Goal: Transaction & Acquisition: Purchase product/service

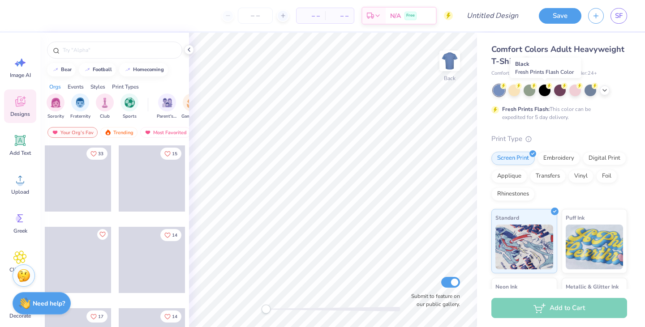
click at [543, 92] on div at bounding box center [545, 91] width 12 height 12
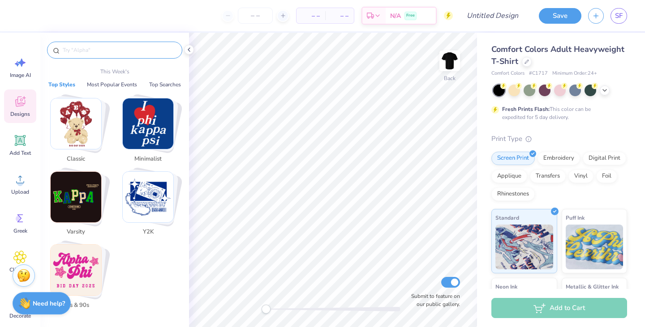
click at [90, 53] on input "text" at bounding box center [119, 50] width 115 height 9
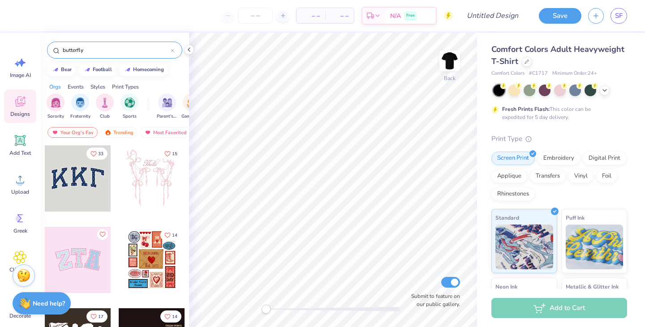
type input "butterfly"
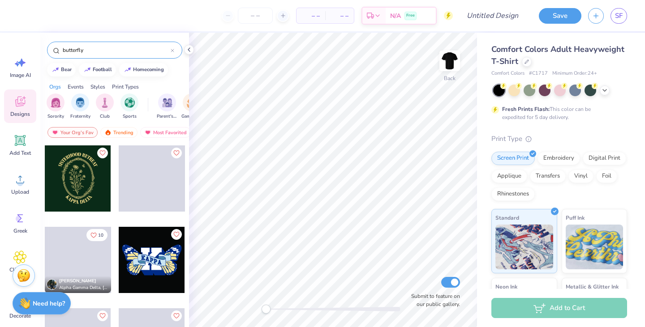
click at [495, 89] on div at bounding box center [499, 91] width 12 height 12
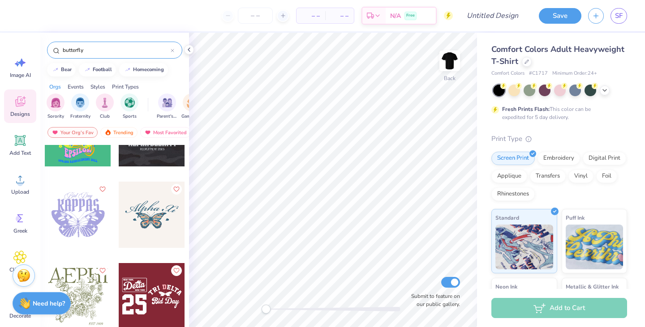
scroll to position [204, 0]
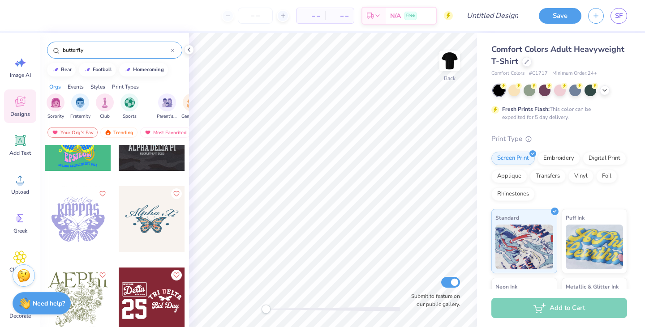
click at [141, 218] on div at bounding box center [152, 219] width 66 height 66
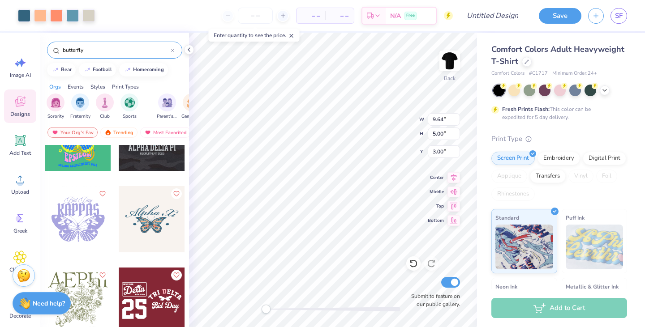
click at [607, 92] on icon at bounding box center [604, 90] width 7 height 7
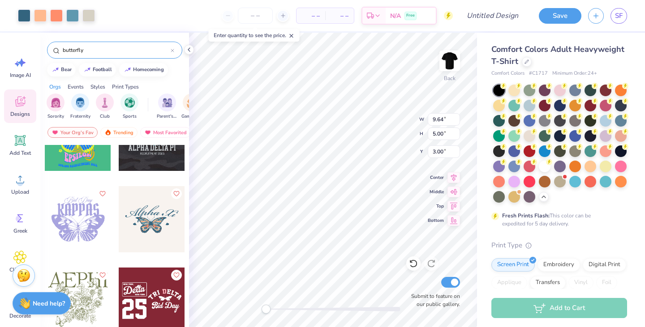
click at [569, 188] on div at bounding box center [575, 182] width 12 height 12
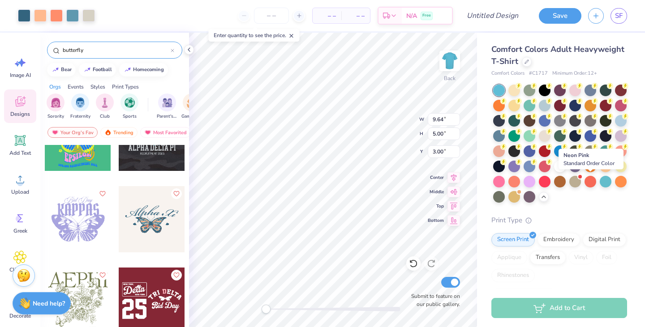
click at [505, 180] on div at bounding box center [499, 182] width 12 height 12
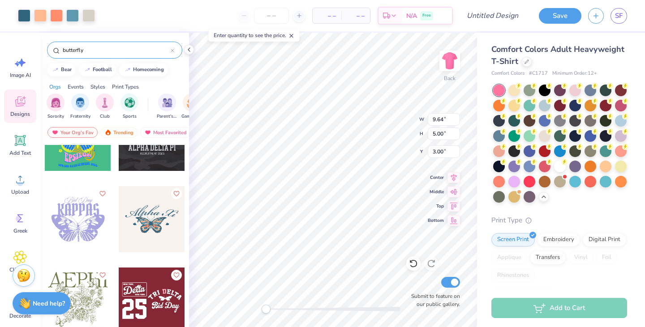
click at [77, 225] on div at bounding box center [78, 219] width 66 height 66
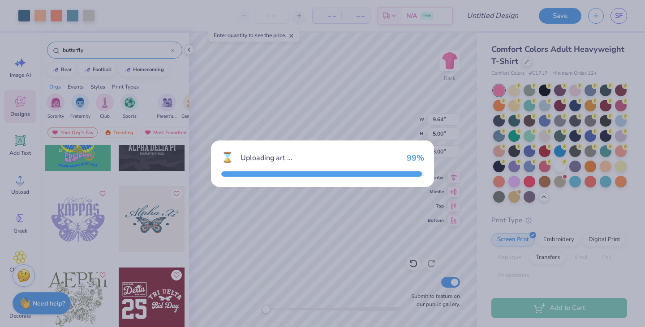
type input "8.32"
type input "7.05"
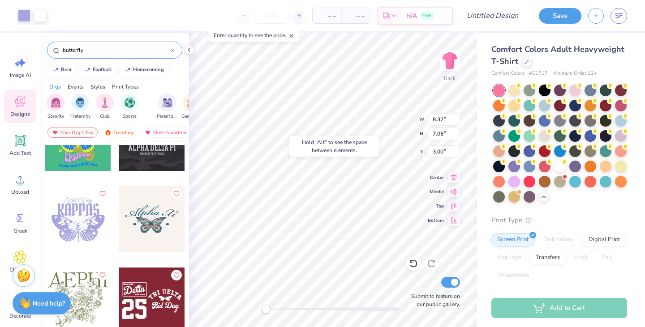
click at [615, 172] on div at bounding box center [621, 167] width 12 height 12
type input "10.00"
click at [512, 90] on div at bounding box center [514, 91] width 12 height 12
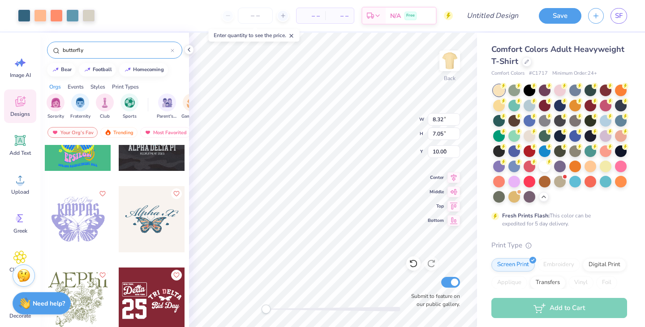
type input "9.64"
type input "5.00"
type input "3.00"
click at [558, 87] on div at bounding box center [560, 91] width 12 height 12
click at [566, 115] on div at bounding box center [560, 121] width 12 height 12
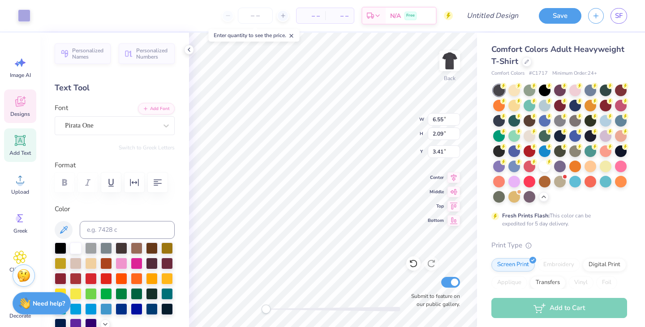
scroll to position [7, 1]
type textarea "Little"
type textarea "B"
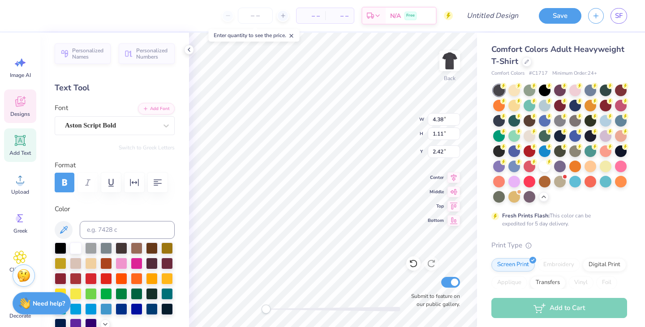
type textarea "A"
type textarea "Alpha Chi"
click at [451, 176] on icon at bounding box center [454, 178] width 6 height 8
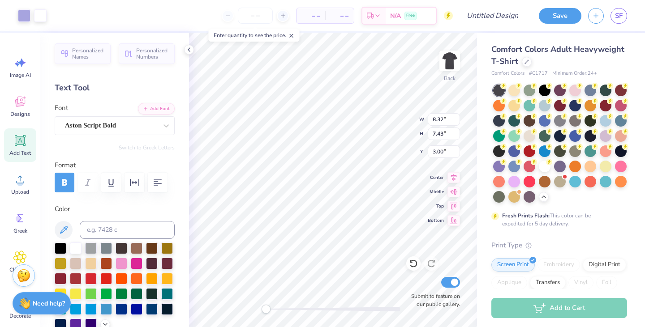
type input "3.00"
click at [557, 15] on button "Save" at bounding box center [560, 16] width 43 height 16
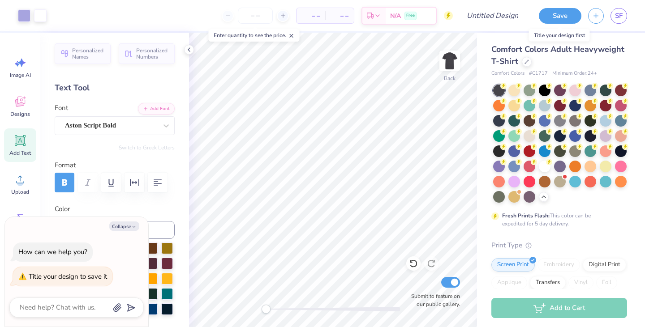
click at [563, 15] on button "Save" at bounding box center [560, 16] width 43 height 16
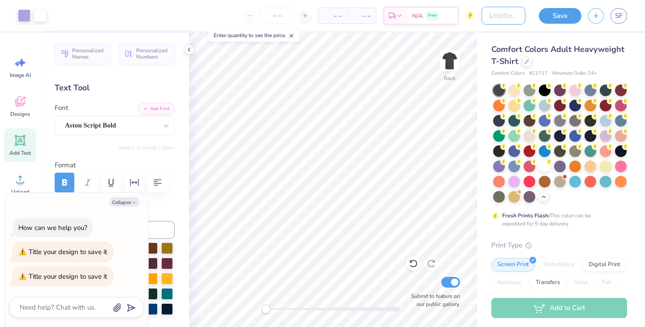
type textarea "x"
click at [492, 15] on input "Design Title" at bounding box center [503, 16] width 44 height 18
type input "t"
type textarea "x"
type input "te"
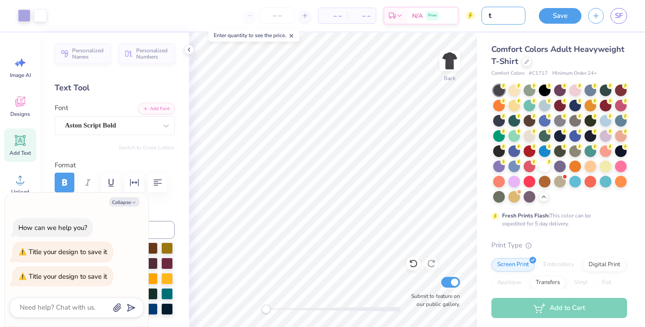
type textarea "x"
type input "tem"
type textarea "x"
type input "temp"
type textarea "x"
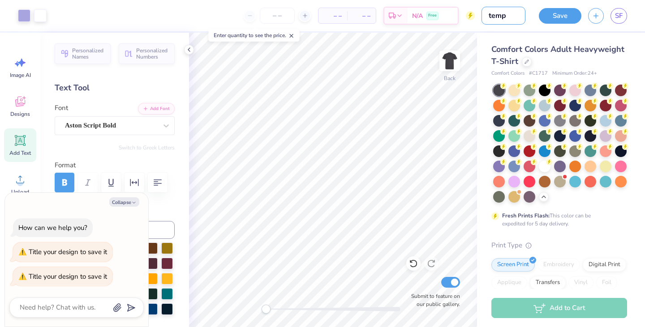
type input "temp"
type textarea "x"
type input "temp l"
type textarea "x"
type input "temp li"
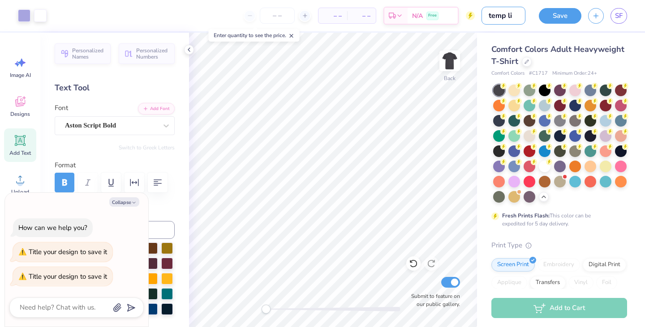
type textarea "x"
type input "temp lit"
type textarea "x"
type input "temp litt"
type textarea "x"
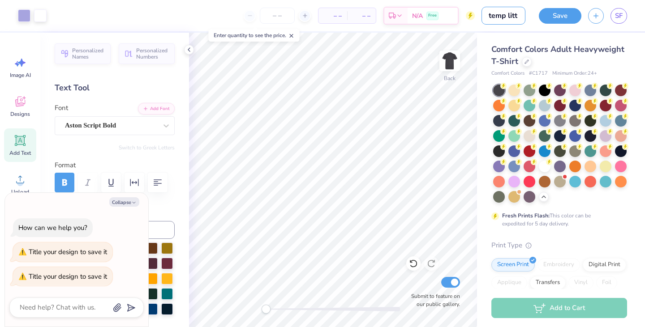
type input "temp littl"
type textarea "x"
type input "temp little"
type textarea "x"
type input "temp little"
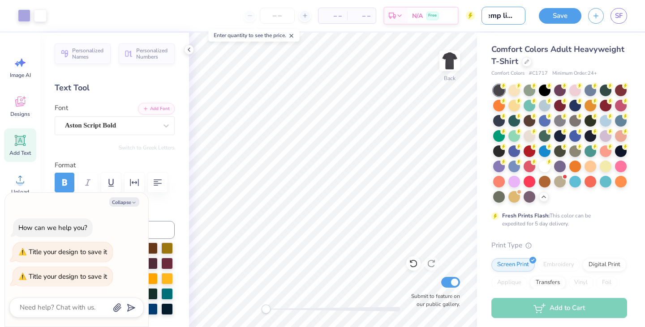
type textarea "x"
type input "temp little s"
type textarea "x"
type input "temp little sh"
type textarea "x"
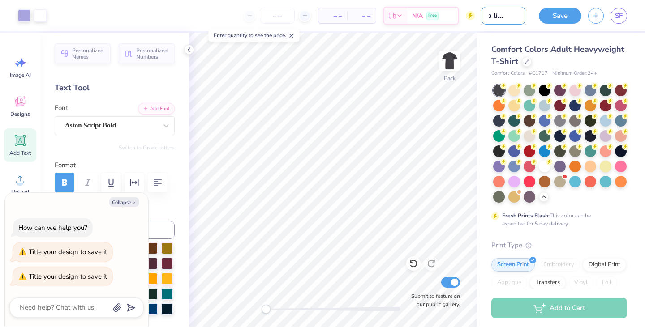
type input "temp little shi"
type textarea "x"
type input "temp little shir"
type textarea "x"
type input "temp little shirt"
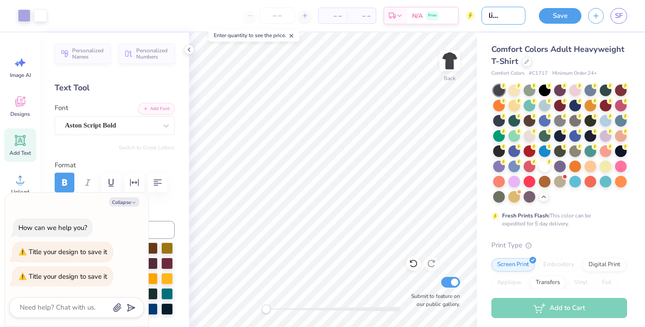
type textarea "x"
type input "temp little shirt"
click at [560, 16] on button "Save" at bounding box center [560, 16] width 43 height 16
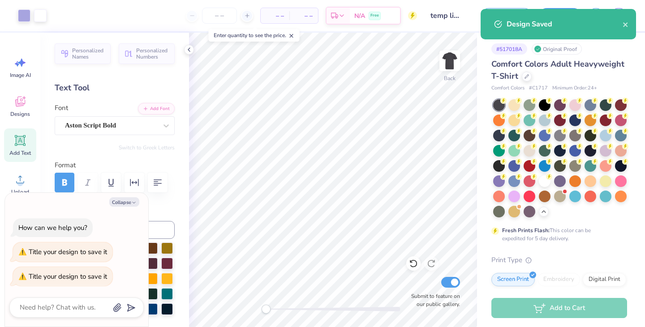
click at [22, 15] on div at bounding box center [24, 15] width 13 height 13
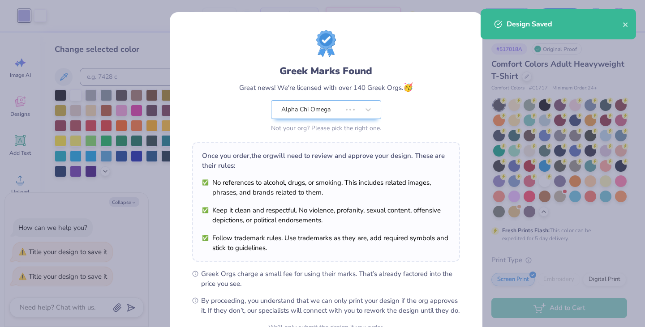
click at [119, 110] on div "Greek Marks Found Great news! We're licensed with over 140 Greek Orgs. 🥳 Alpha …" at bounding box center [322, 163] width 645 height 327
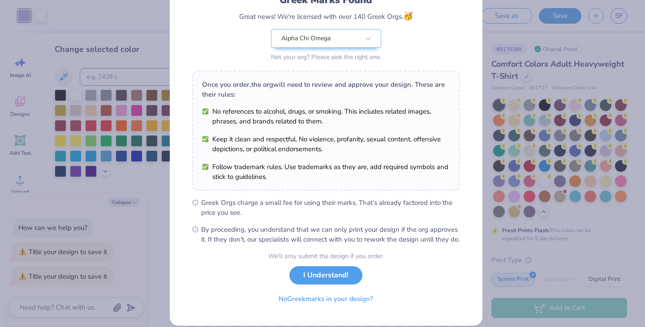
scroll to position [92, 0]
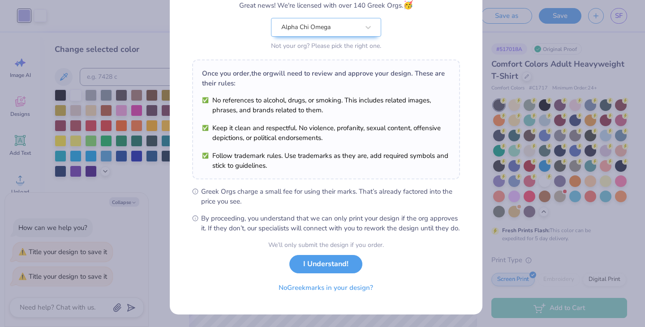
click at [330, 266] on button "I Understand!" at bounding box center [325, 264] width 73 height 18
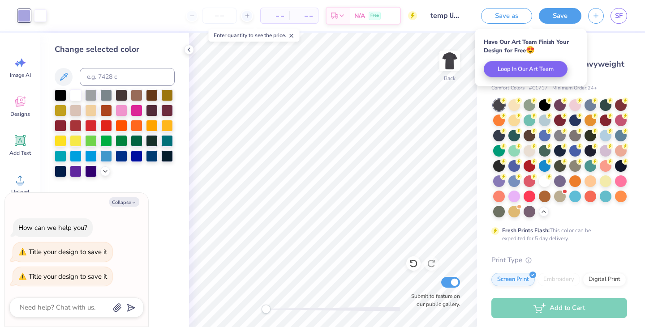
scroll to position [0, 0]
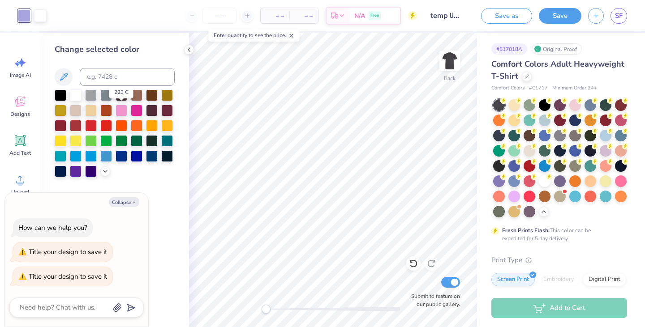
click at [120, 112] on div at bounding box center [122, 111] width 12 height 12
click at [136, 110] on div at bounding box center [137, 111] width 12 height 12
click at [123, 110] on div at bounding box center [122, 111] width 12 height 12
click at [566, 14] on button "Save" at bounding box center [560, 16] width 43 height 16
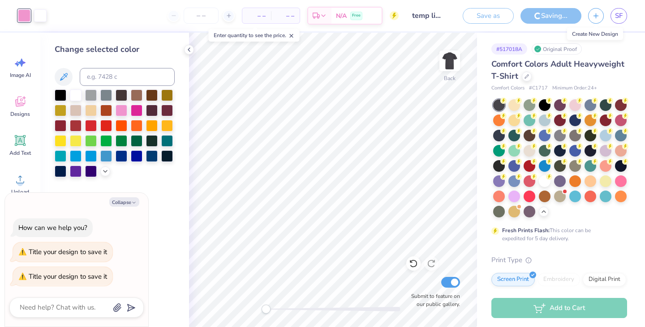
click at [596, 17] on icon "button" at bounding box center [596, 16] width 8 height 8
click at [614, 90] on div "Comfort Colors # C1717 Minimum Order: 24 +" at bounding box center [559, 89] width 136 height 8
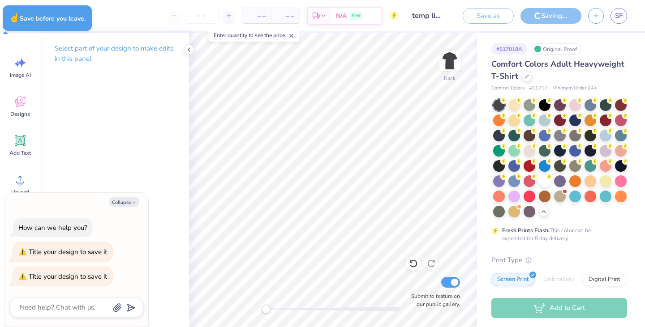
type textarea "x"
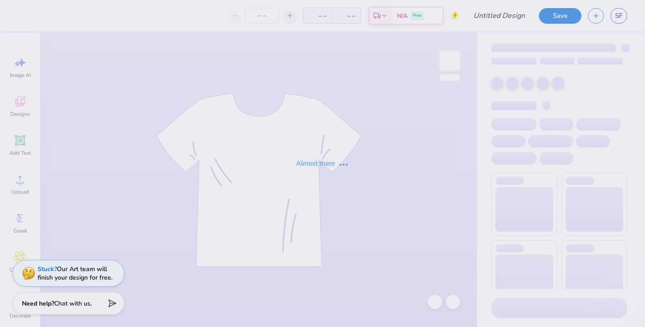
type input "temp little shirt"
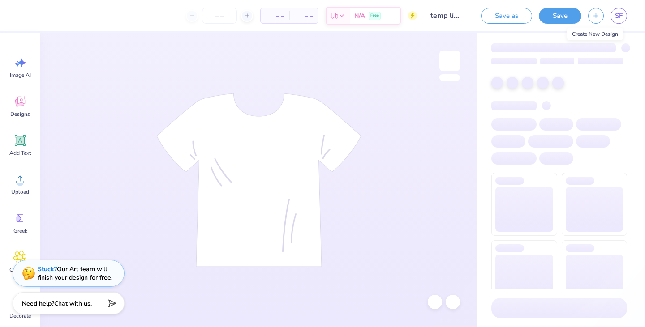
click at [598, 14] on icon "button" at bounding box center [596, 16] width 8 height 8
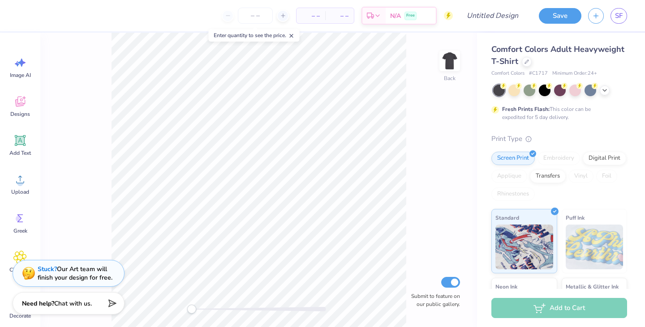
click at [99, 228] on div "Back Submit to feature on our public gallery." at bounding box center [258, 180] width 437 height 295
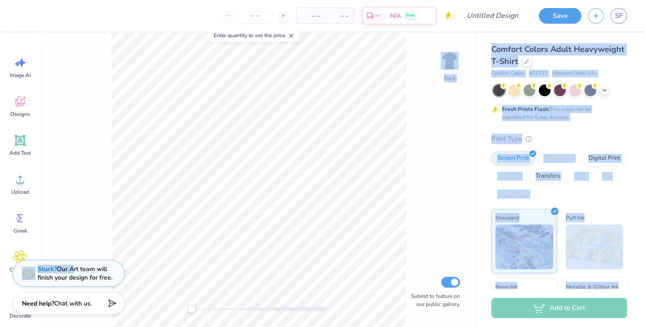
drag, startPoint x: 73, startPoint y: 269, endPoint x: 81, endPoint y: 318, distance: 50.4
click at [81, 318] on div "– – Per Item – – Total Est. Delivery N/A Free Design Title Save SF Image AI Des…" at bounding box center [322, 163] width 645 height 327
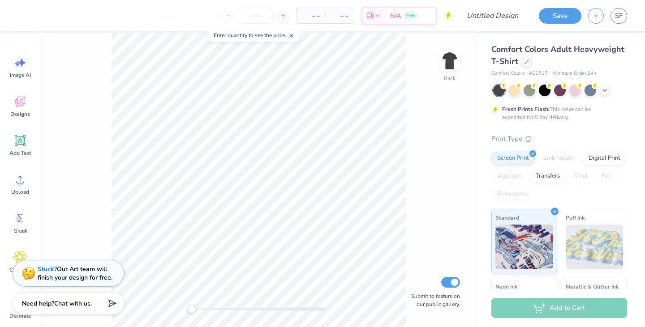
click at [76, 236] on div "Back Submit to feature on our public gallery." at bounding box center [258, 180] width 437 height 295
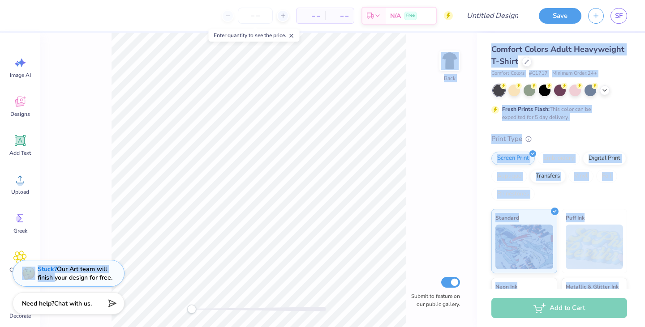
click at [174, 240] on div "– – Per Item – – Total Est. Delivery N/A Free Design Title Save SF Image AI Des…" at bounding box center [322, 163] width 645 height 327
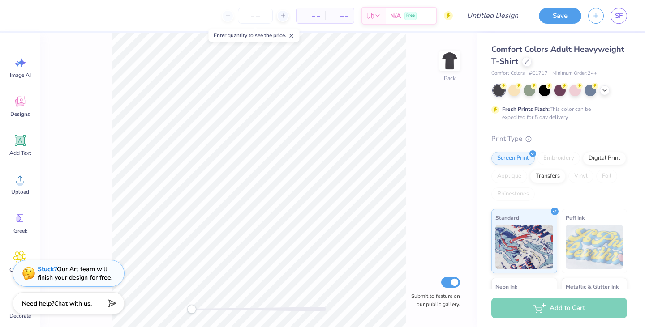
click at [469, 193] on div "Back Submit to feature on our public gallery." at bounding box center [258, 180] width 437 height 295
click at [23, 69] on icon at bounding box center [19, 62] width 13 height 13
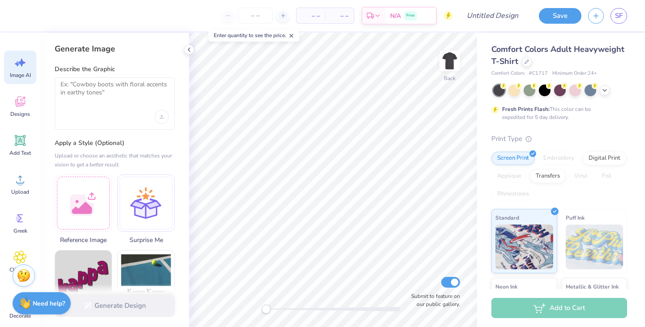
click at [30, 112] on div "Designs" at bounding box center [20, 107] width 32 height 34
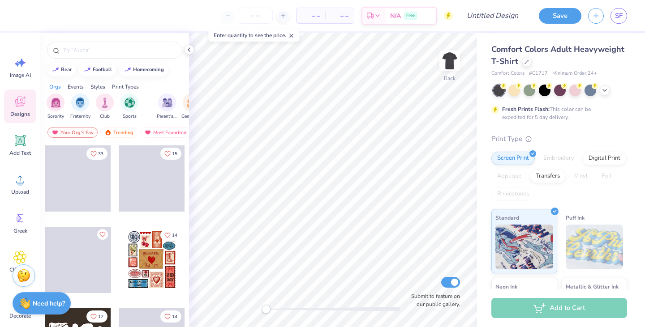
click at [279, 14] on div at bounding box center [283, 16] width 12 height 12
type input "12"
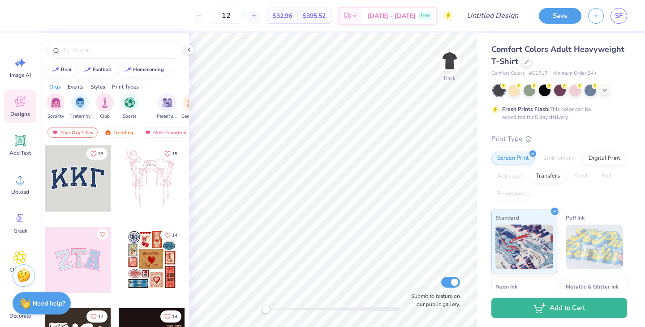
click at [208, 15] on div "12" at bounding box center [226, 16] width 67 height 16
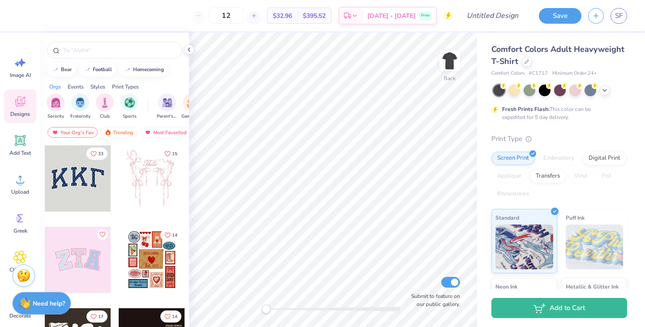
click at [216, 17] on div "12" at bounding box center [226, 16] width 67 height 16
drag, startPoint x: 244, startPoint y: 15, endPoint x: 228, endPoint y: 15, distance: 16.1
click at [228, 15] on input "12" at bounding box center [226, 16] width 35 height 16
click at [244, 15] on input "12" at bounding box center [226, 16] width 35 height 16
type input "12"
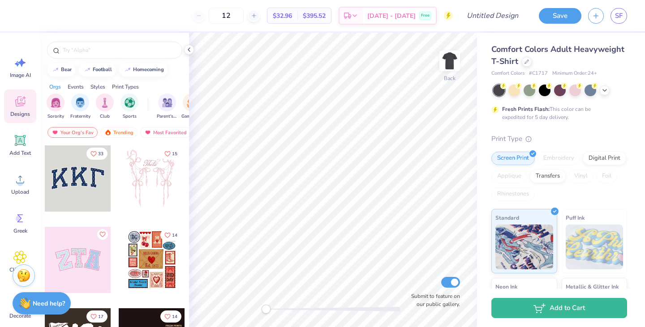
click at [92, 51] on input "text" at bounding box center [119, 50] width 115 height 9
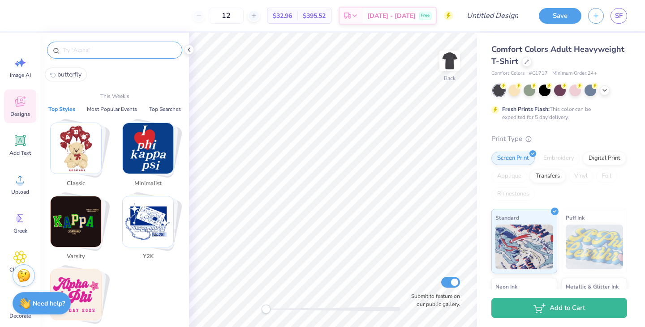
click at [88, 52] on input "text" at bounding box center [119, 50] width 115 height 9
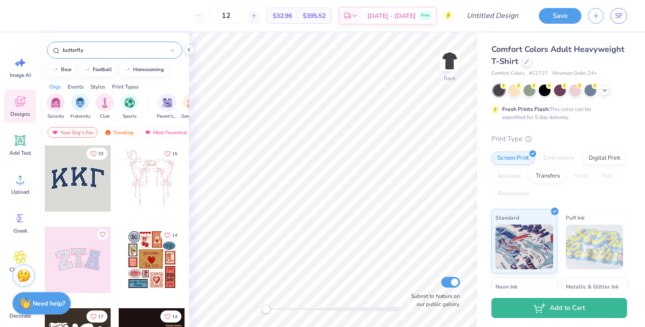
type input "butterfly"
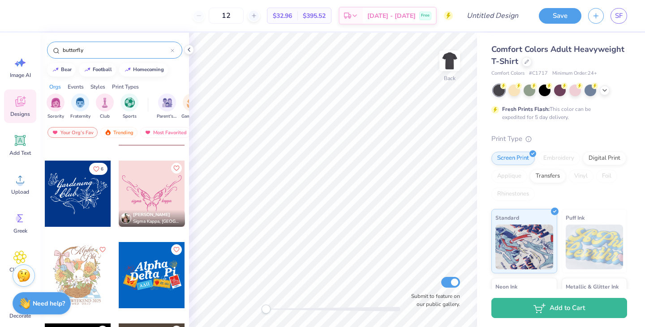
scroll to position [395, 0]
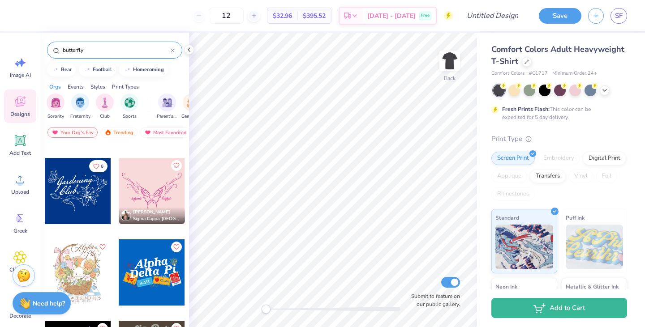
click at [81, 189] on div at bounding box center [78, 191] width 66 height 66
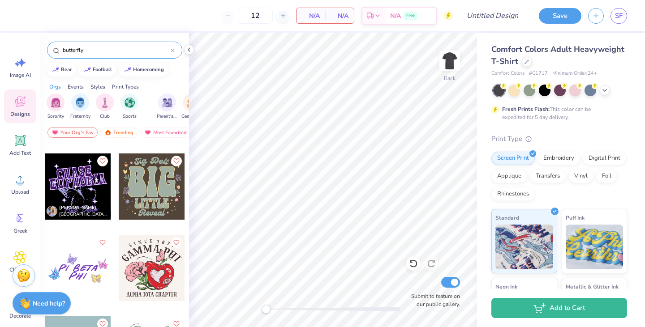
scroll to position [574, 0]
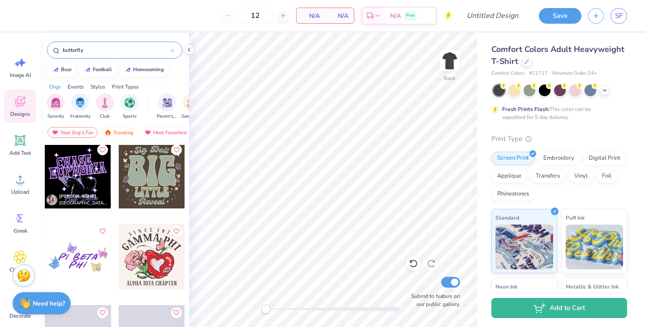
click at [80, 164] on div at bounding box center [78, 175] width 66 height 66
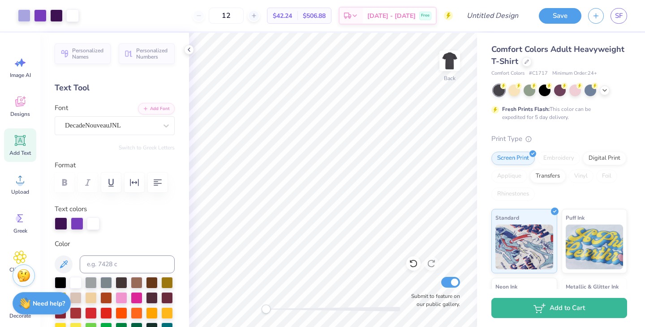
click at [21, 106] on icon at bounding box center [20, 102] width 10 height 10
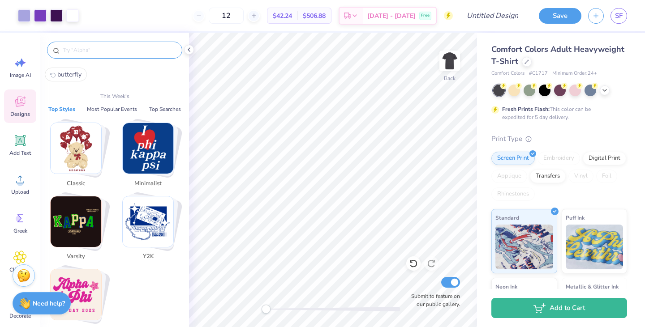
click at [90, 49] on input "text" at bounding box center [119, 50] width 115 height 9
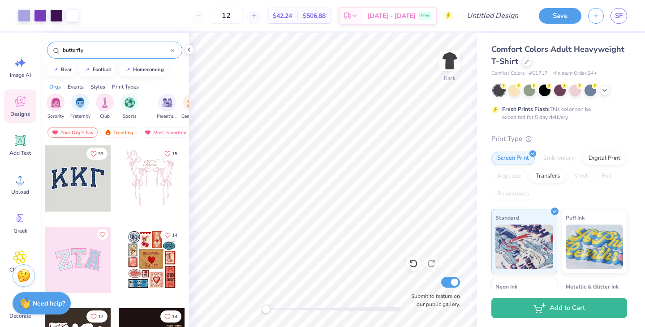
type input "butterfly"
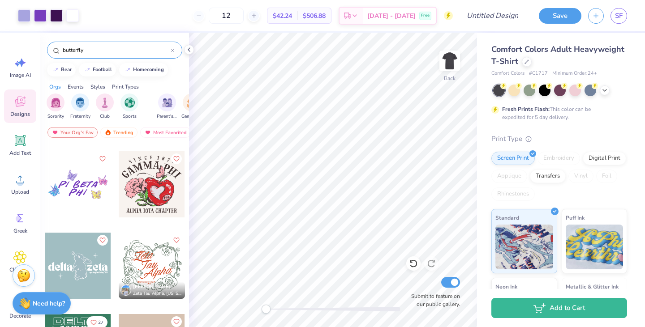
scroll to position [666, 0]
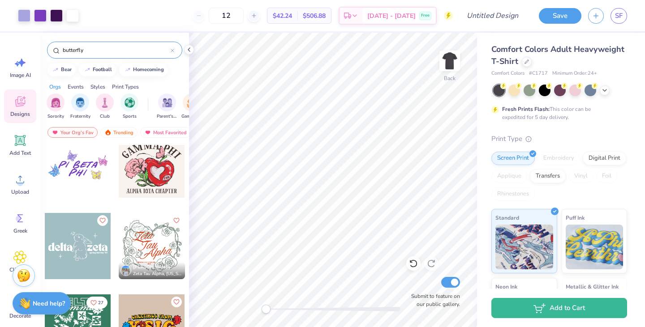
click at [73, 168] on div at bounding box center [78, 165] width 66 height 66
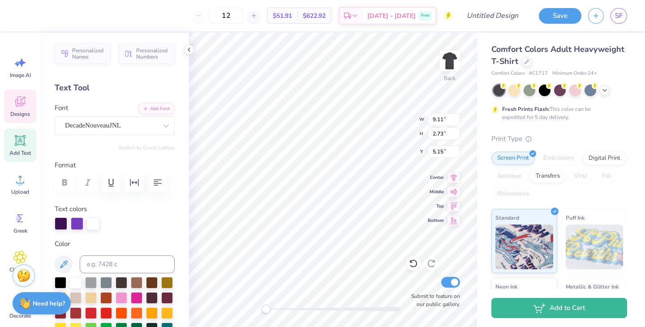
type input "9.11"
type input "2.73"
type input "5.15"
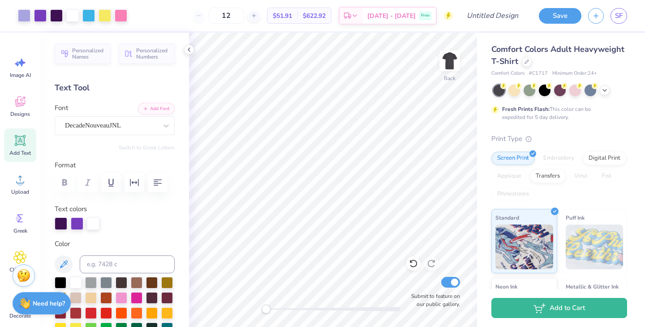
click at [209, 17] on div "12" at bounding box center [226, 16] width 67 height 16
click at [215, 30] on div "12 $51.91 Per Item $622.92 Total Est. Delivery Sep 20 - 23 Free" at bounding box center [293, 15] width 319 height 31
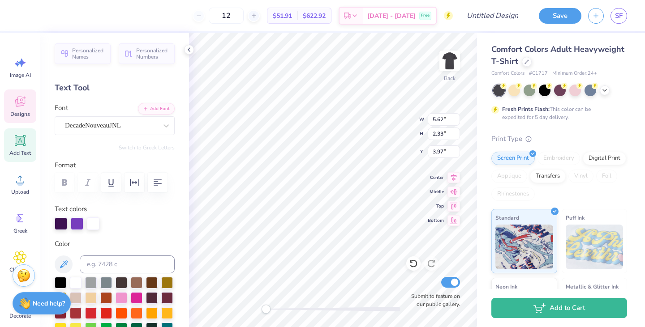
click at [21, 108] on icon at bounding box center [19, 101] width 13 height 13
click at [17, 104] on icon at bounding box center [20, 102] width 9 height 7
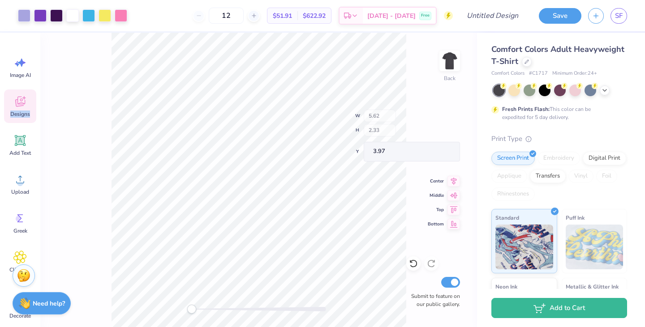
click at [17, 104] on icon at bounding box center [20, 102] width 9 height 7
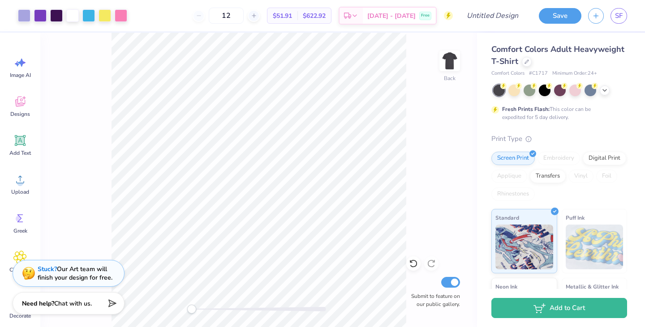
click at [17, 104] on icon at bounding box center [20, 102] width 9 height 7
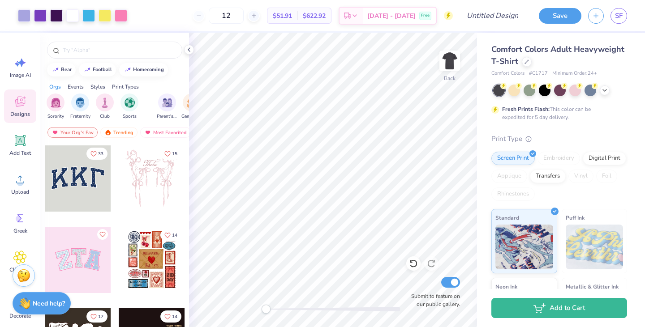
click at [86, 50] on input "text" at bounding box center [119, 50] width 115 height 9
type input "butterlfy"
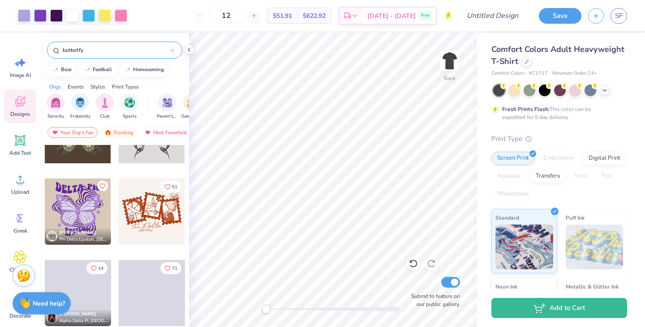
scroll to position [962, 0]
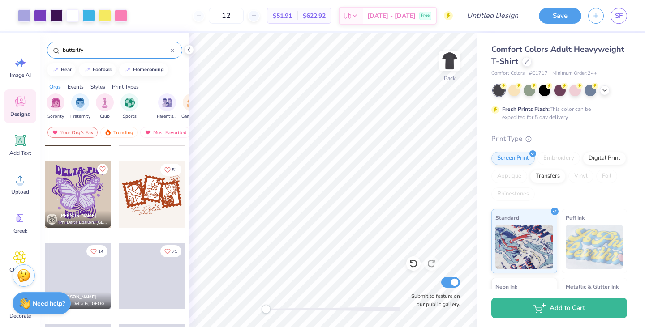
click at [208, 15] on div "12" at bounding box center [226, 16] width 67 height 16
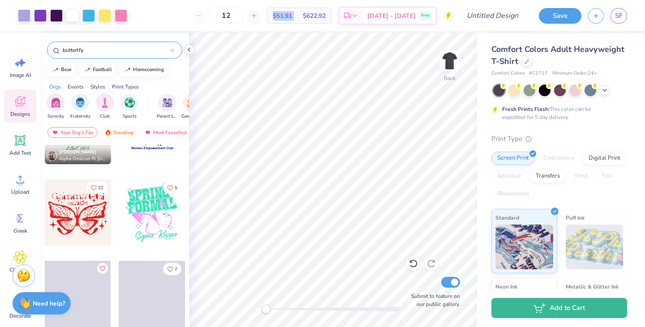
scroll to position [1439, 0]
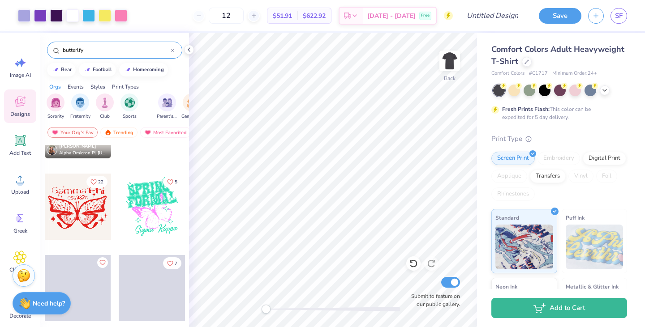
click at [145, 213] on div at bounding box center [152, 207] width 66 height 66
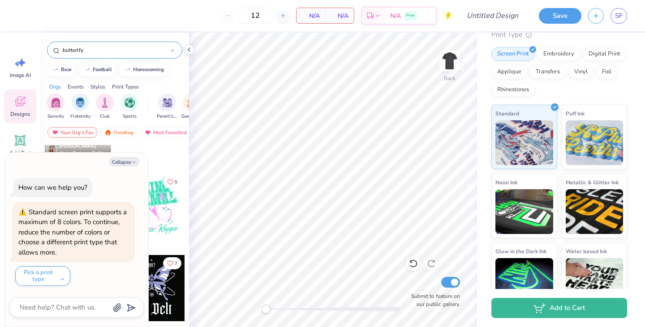
scroll to position [0, 0]
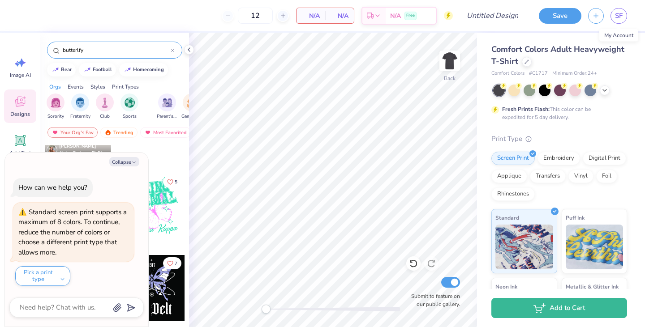
click at [622, 17] on link "SF" at bounding box center [618, 16] width 17 height 16
click at [579, 4] on div "Save SF" at bounding box center [588, 15] width 113 height 31
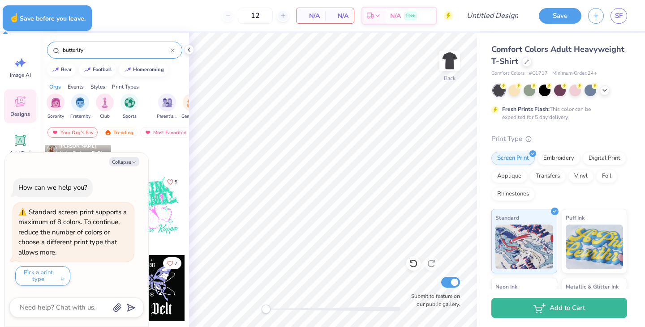
type textarea "x"
